Goal: Transaction & Acquisition: Book appointment/travel/reservation

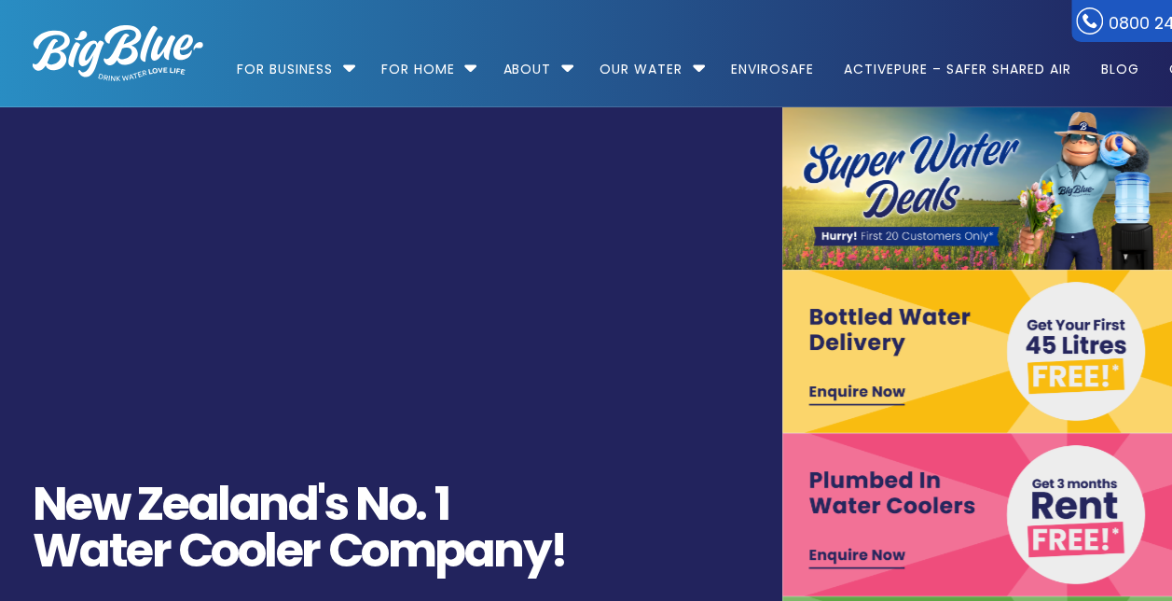
click at [579, 371] on video "[URL][DOMAIN_NAME]" at bounding box center [390, 433] width 1787 height 726
click at [916, 207] on img at bounding box center [978, 188] width 392 height 162
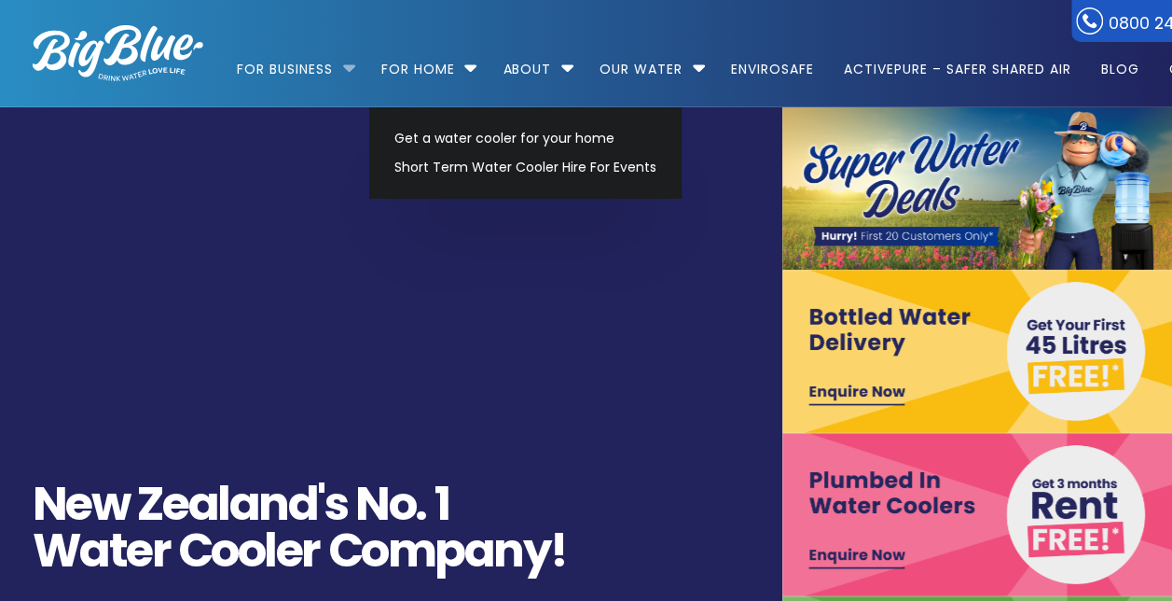
click at [348, 66] on li "For Business Bottled Water Delivery Plumbed in Water Coolers Fill Your Own Cool…" at bounding box center [301, 60] width 128 height 106
click at [464, 164] on link "Short Term Water Cooler Hire For Events" at bounding box center [525, 167] width 279 height 29
